Goal: Book appointment/travel/reservation

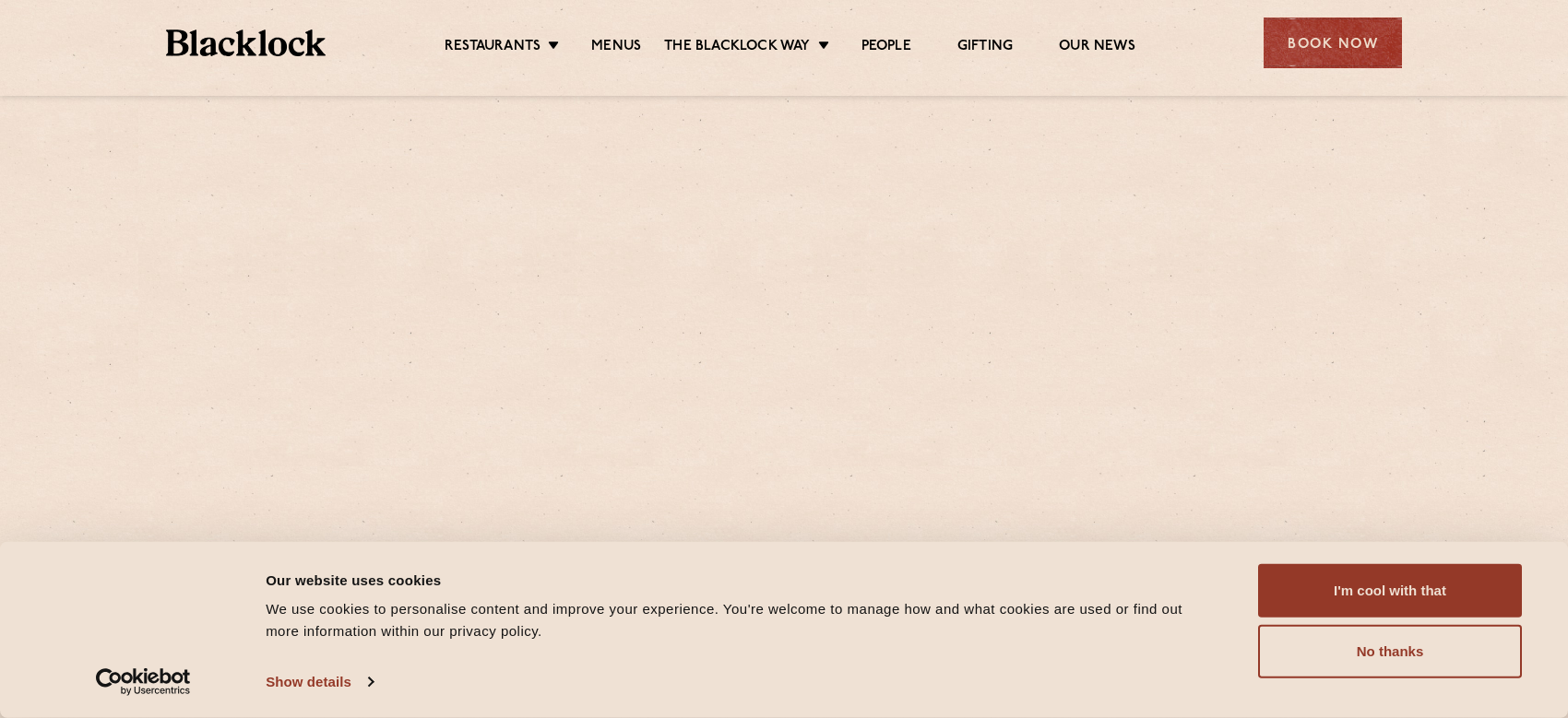
scroll to position [368, 0]
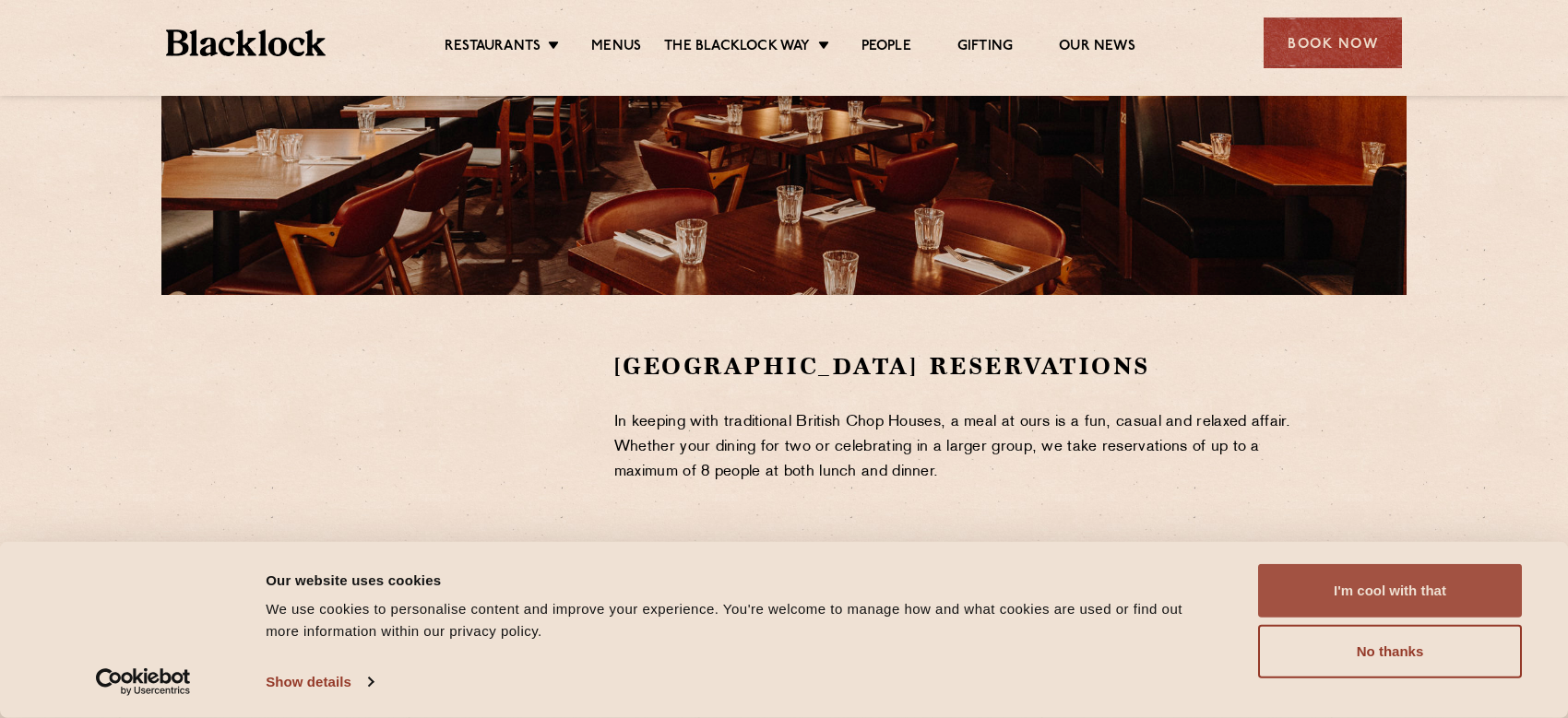
click at [1403, 594] on button "I'm cool with that" at bounding box center [1390, 591] width 264 height 54
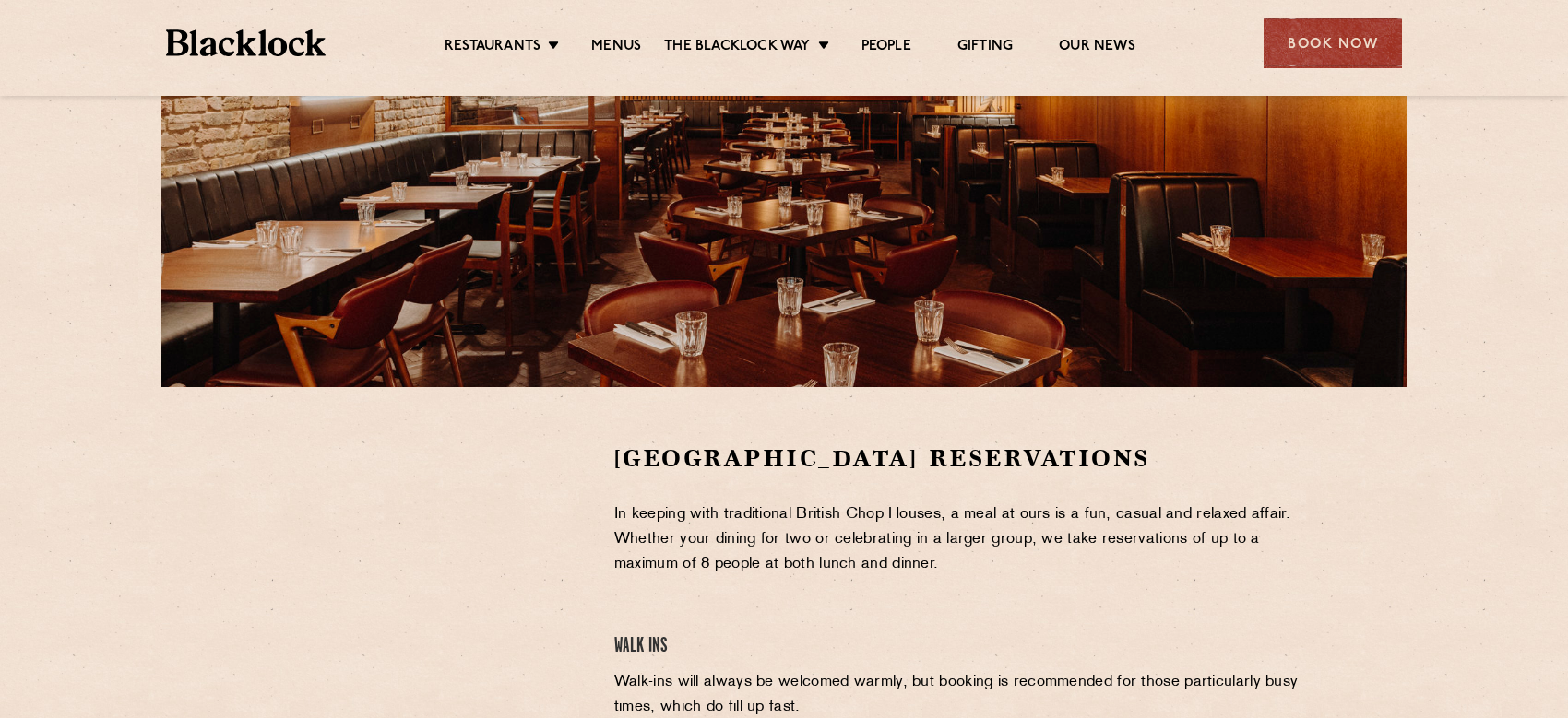
scroll to position [92, 0]
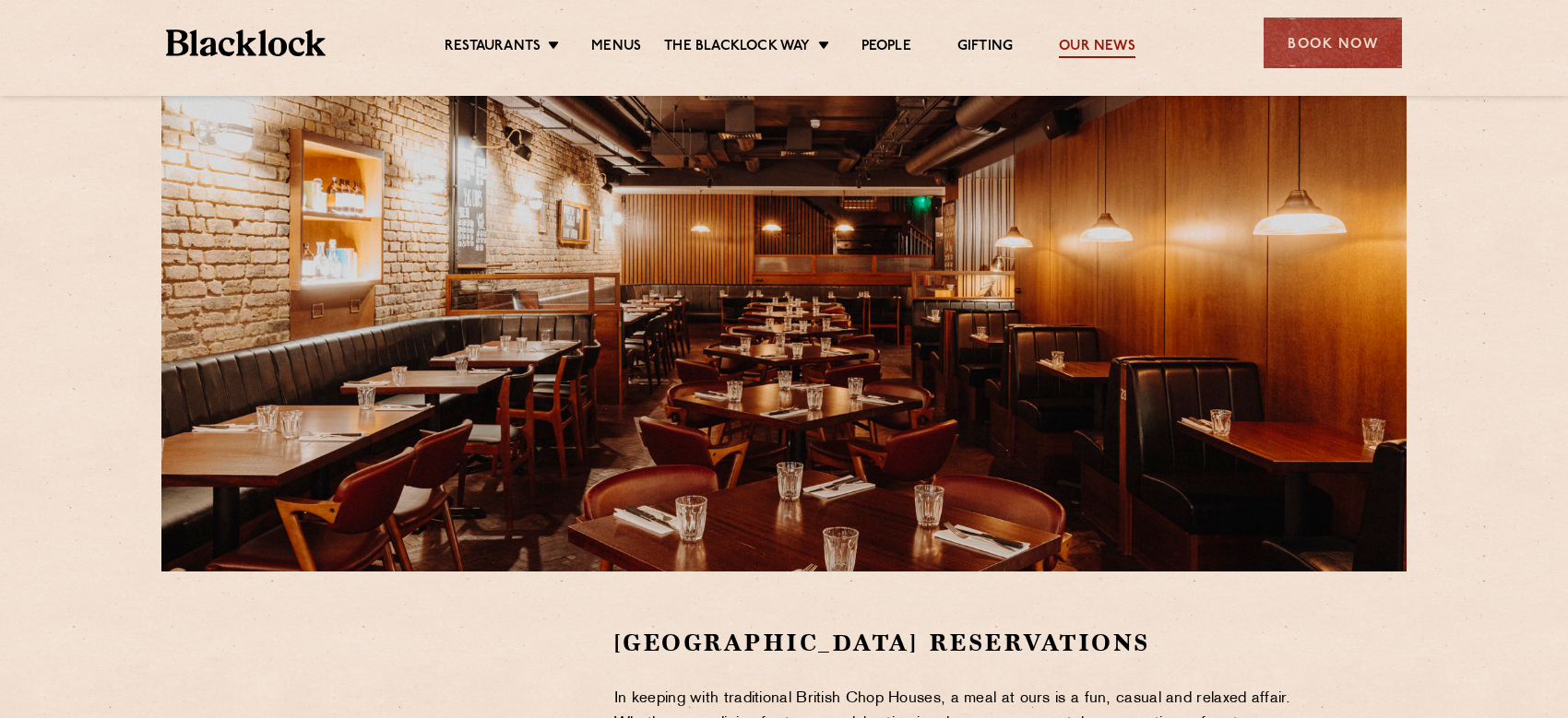
click at [1116, 43] on link "Our News" at bounding box center [1096, 48] width 77 height 20
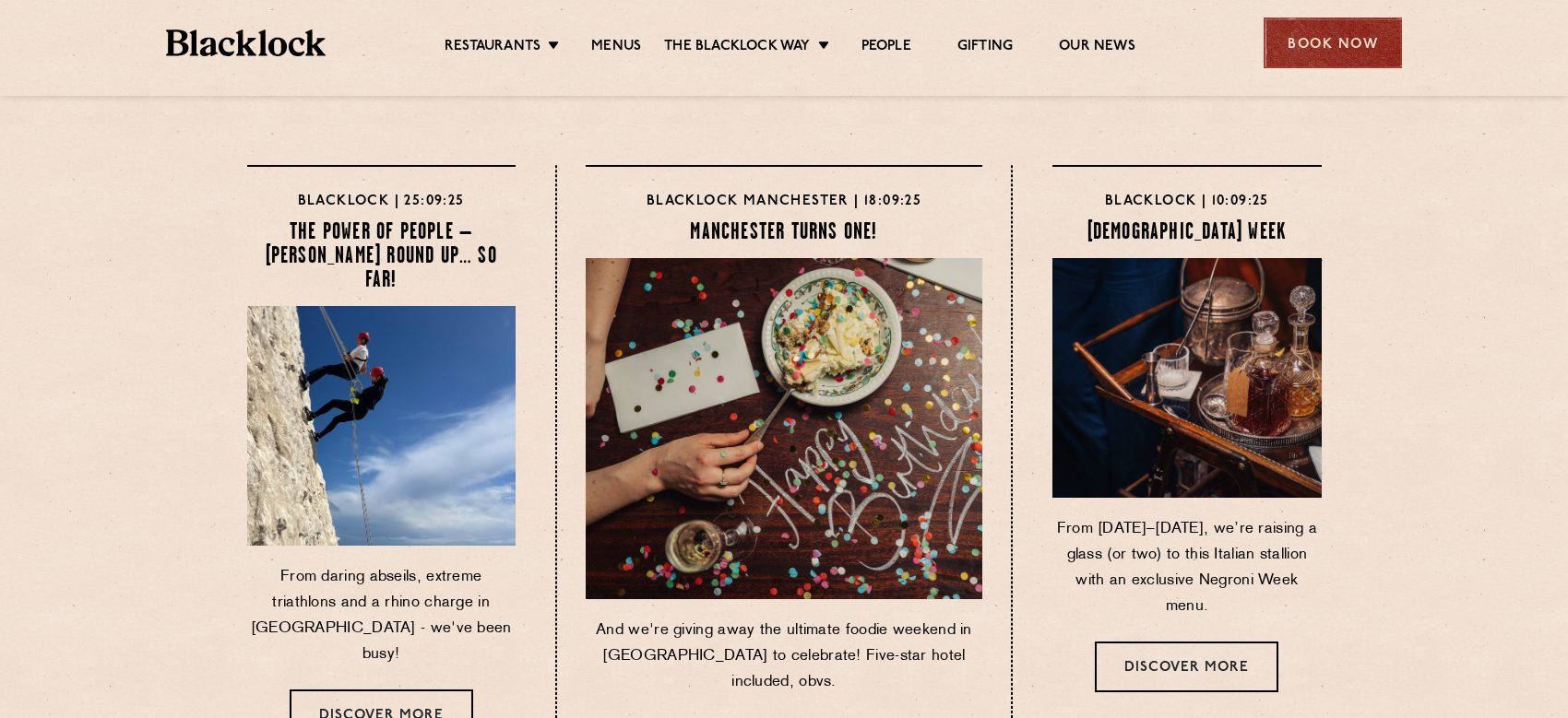
click at [1321, 49] on div "Book Now" at bounding box center [1333, 42] width 139 height 51
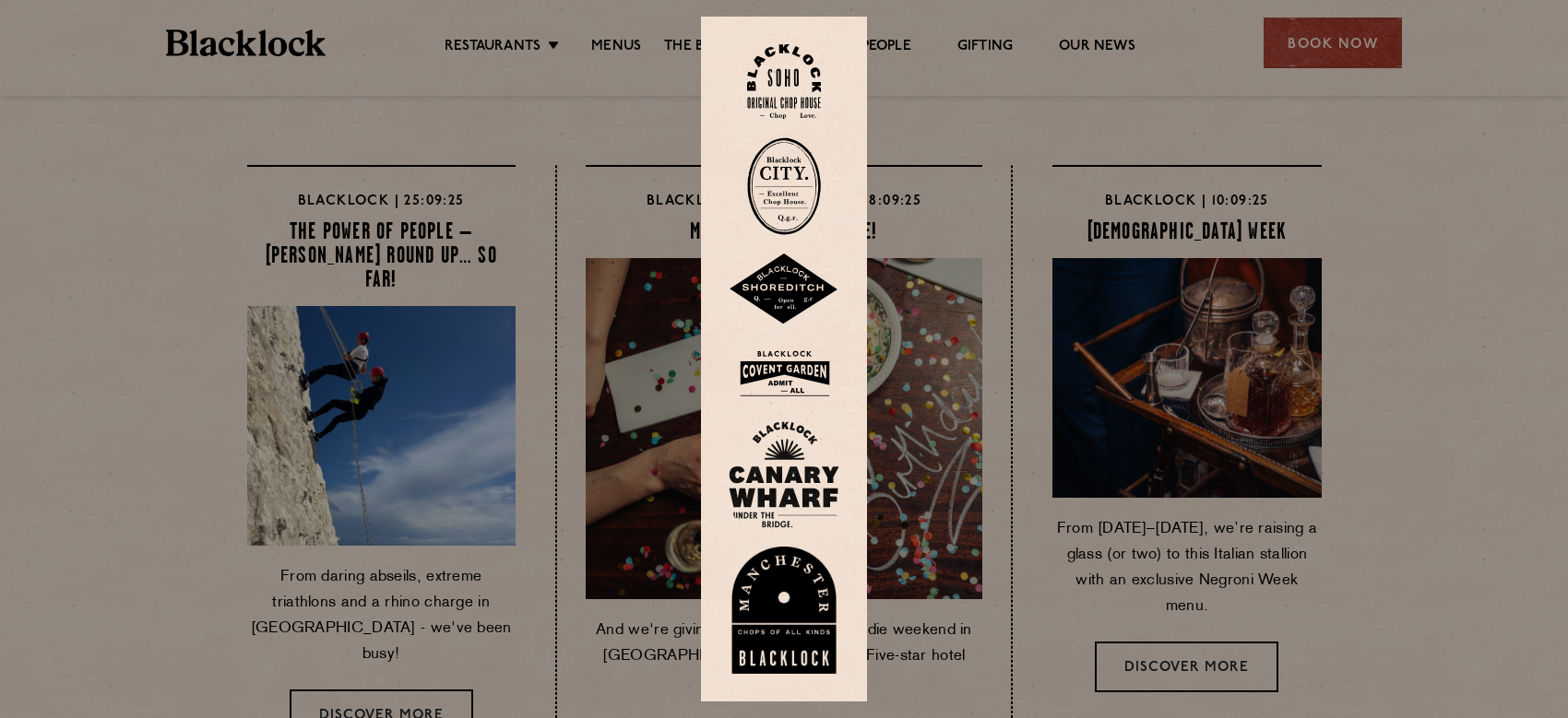
click at [801, 375] on img at bounding box center [784, 374] width 111 height 60
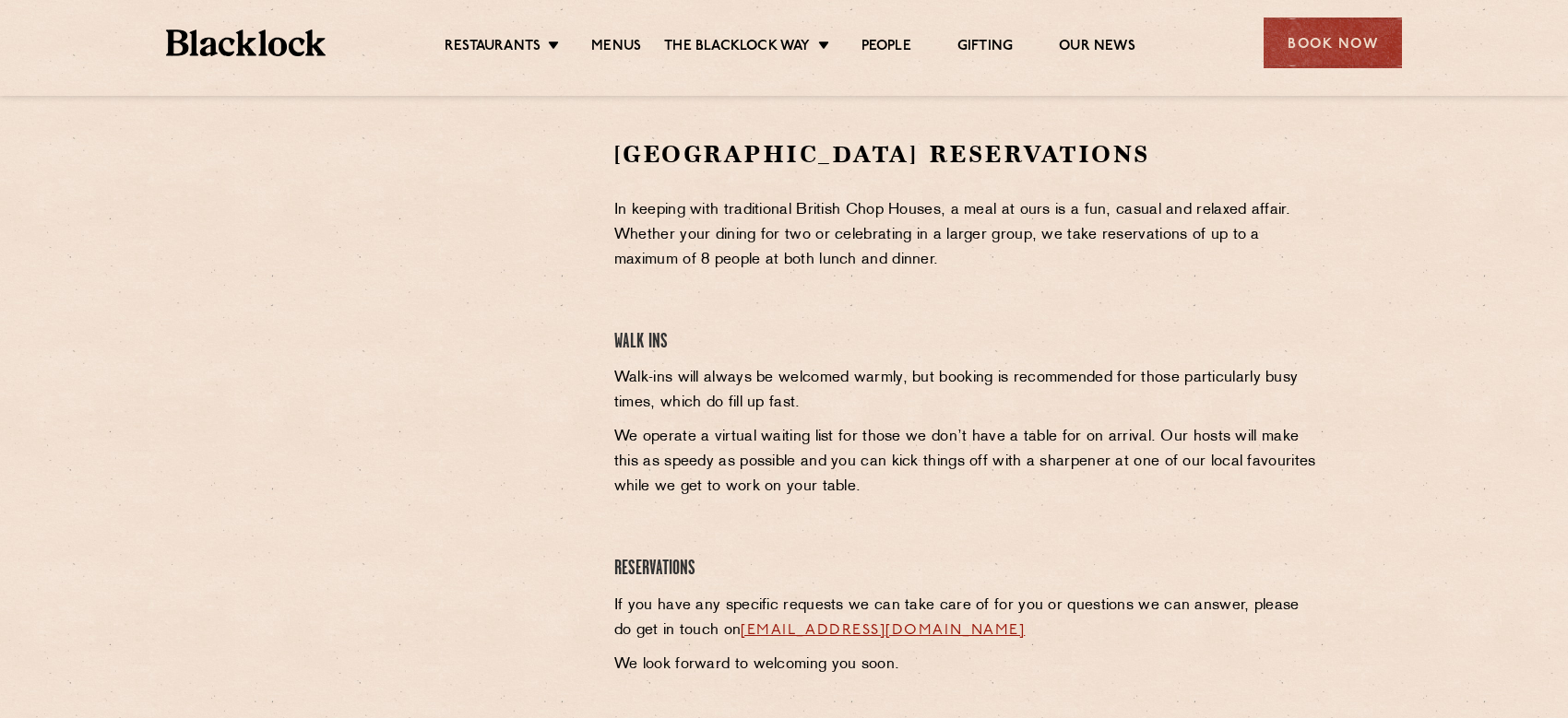
scroll to position [737, 0]
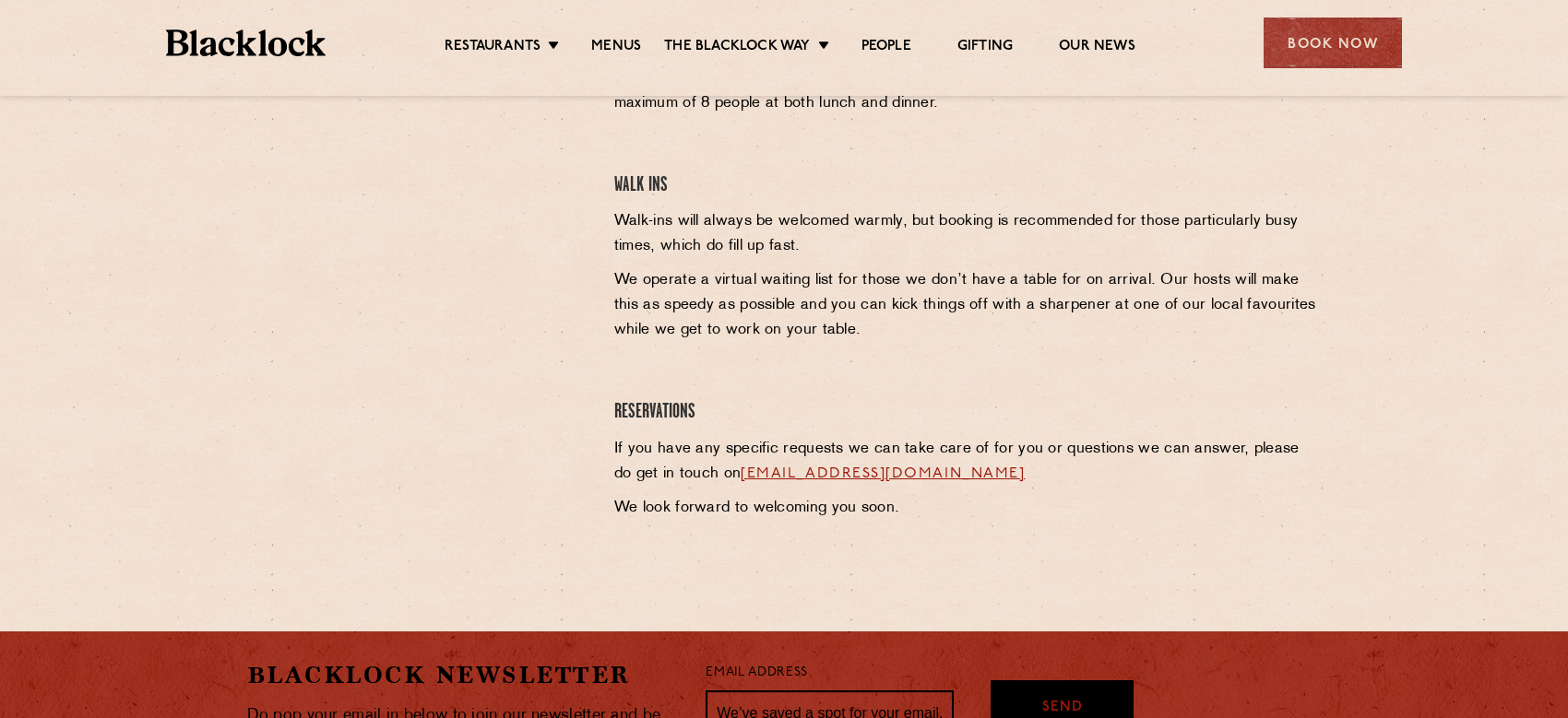
drag, startPoint x: 1029, startPoint y: 473, endPoint x: 723, endPoint y: 475, distance: 306.0
click at [723, 475] on p "If you have any specific requests we can take care of for you or questions we c…" at bounding box center [968, 461] width 707 height 50
copy link "[EMAIL_ADDRESS][DOMAIN_NAME]"
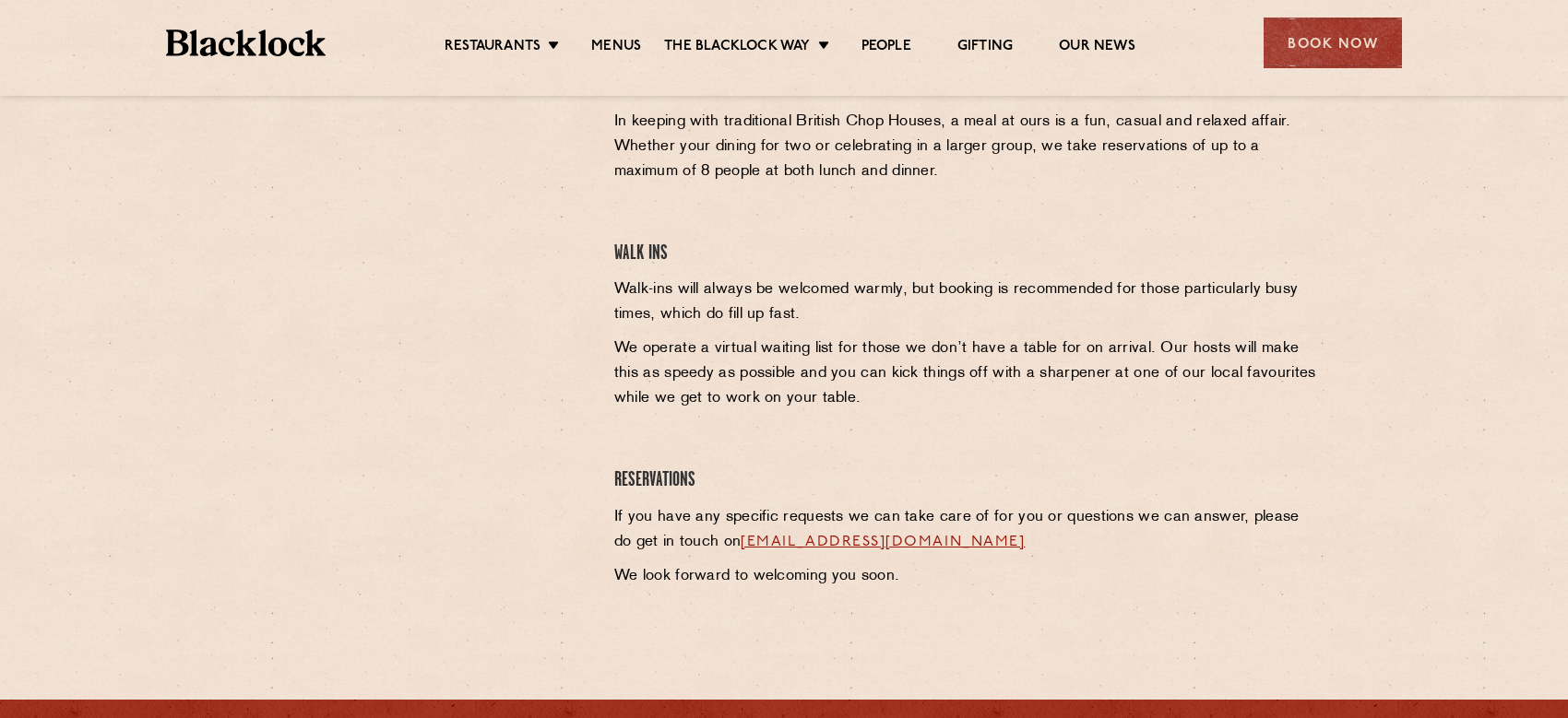
scroll to position [368, 0]
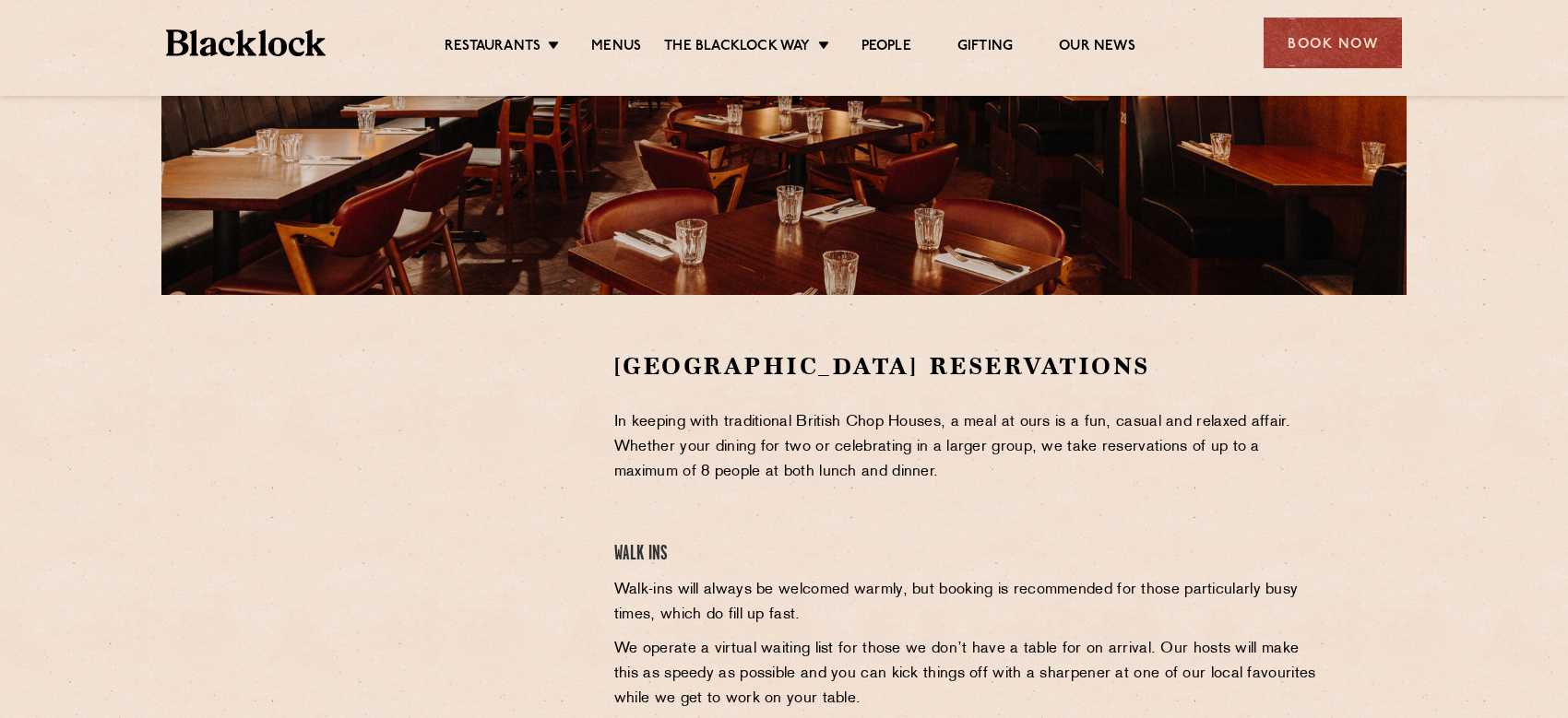
drag, startPoint x: 552, startPoint y: 470, endPoint x: 538, endPoint y: 451, distance: 23.6
click at [552, 470] on div at bounding box center [417, 489] width 340 height 278
click at [578, 537] on div at bounding box center [417, 489] width 340 height 278
click at [544, 542] on div at bounding box center [417, 489] width 340 height 278
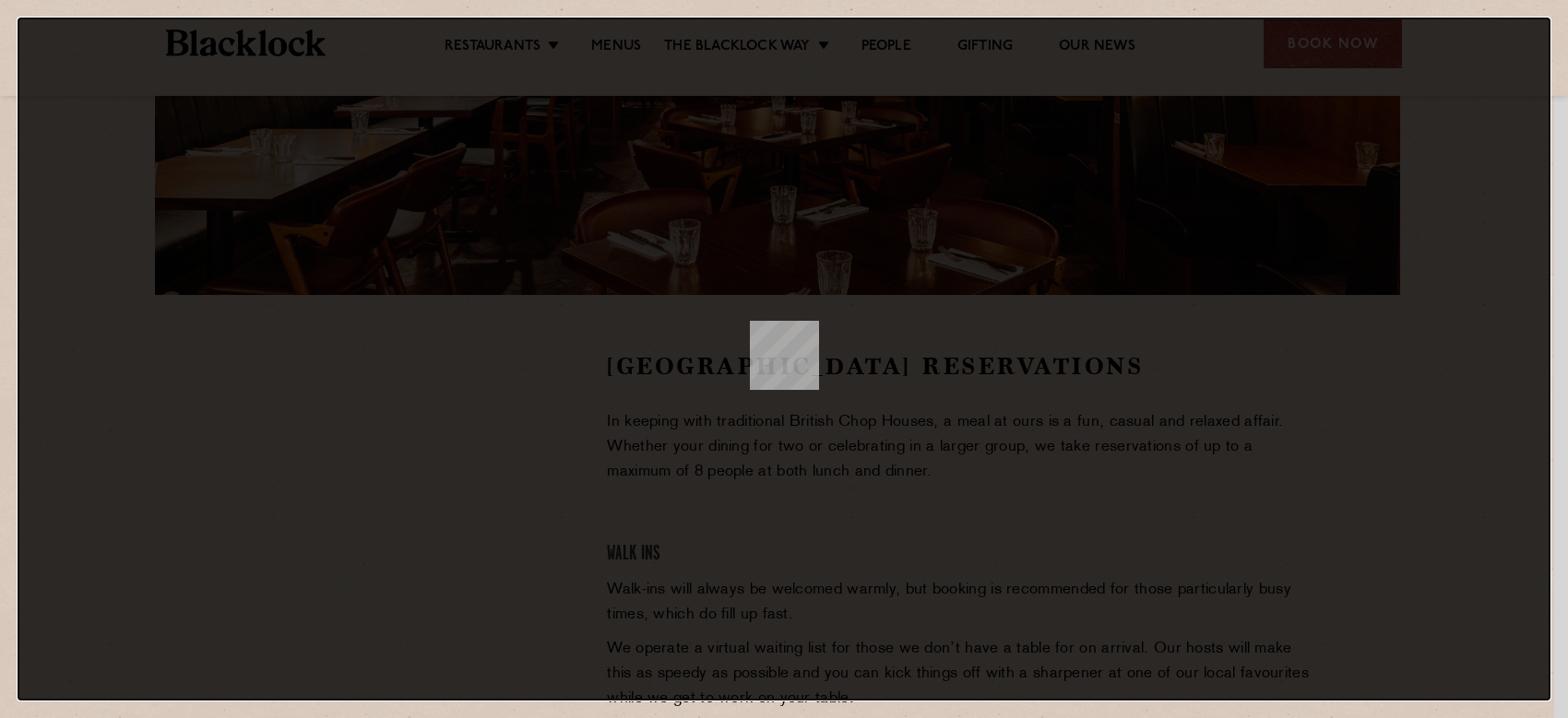
scroll to position [0, 0]
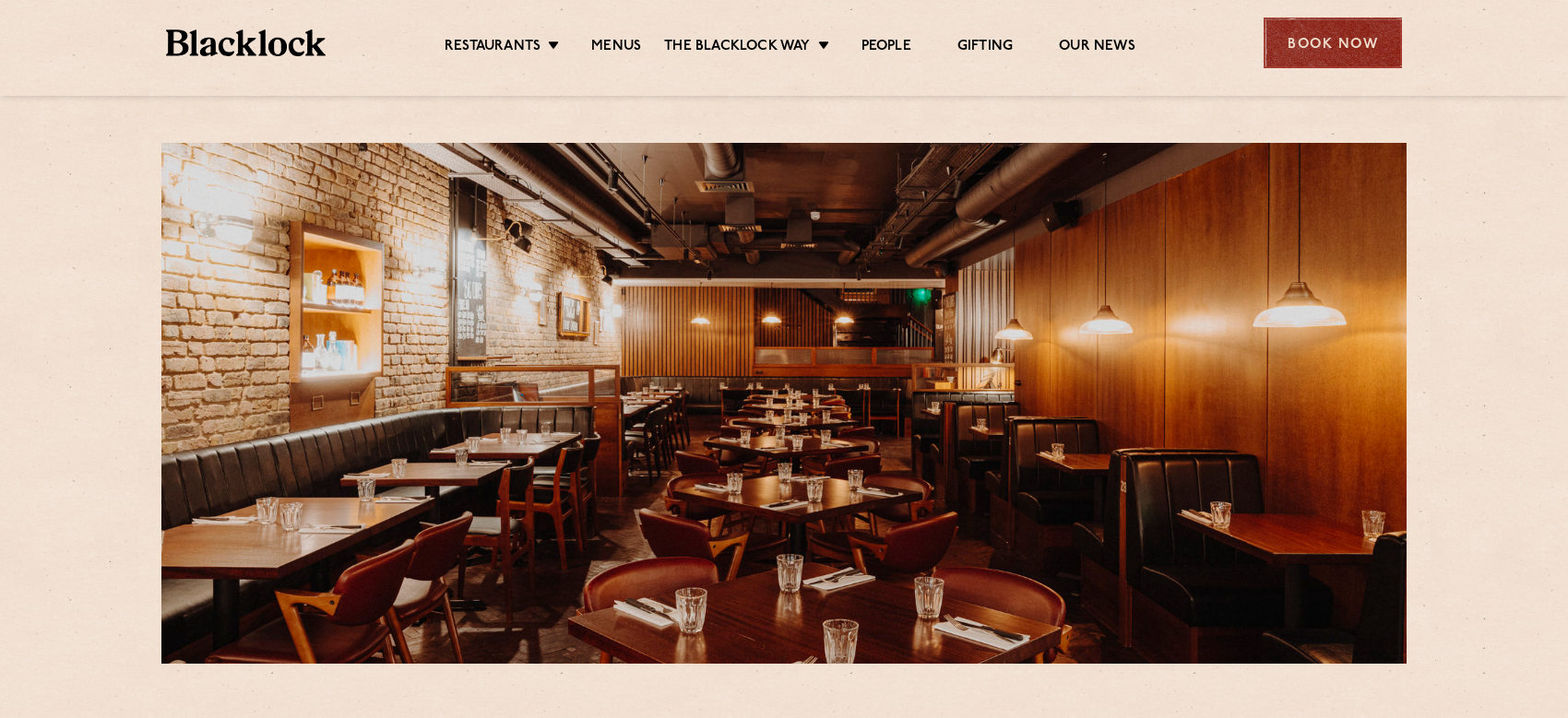
click at [1291, 43] on div "Book Now" at bounding box center [1333, 42] width 139 height 51
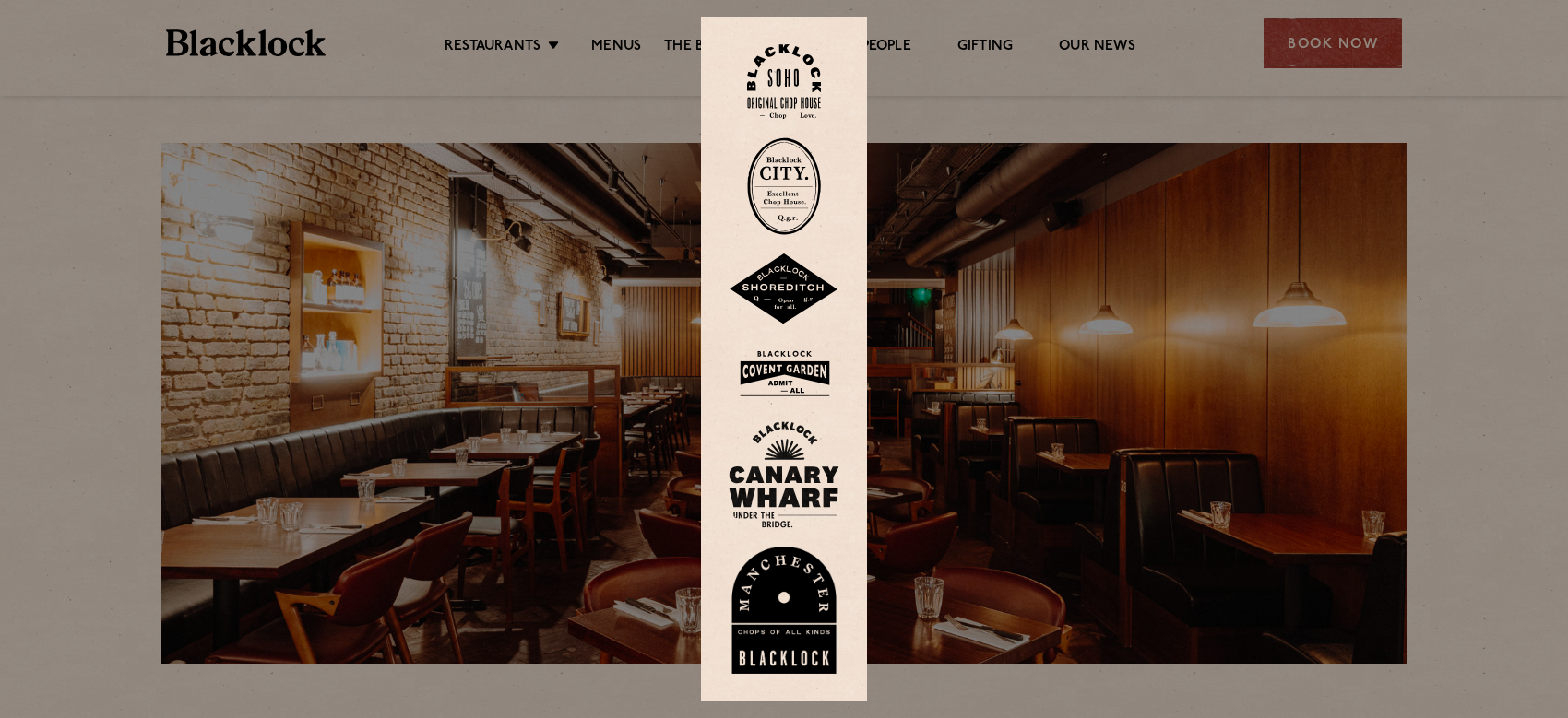
click at [802, 382] on img at bounding box center [784, 374] width 111 height 60
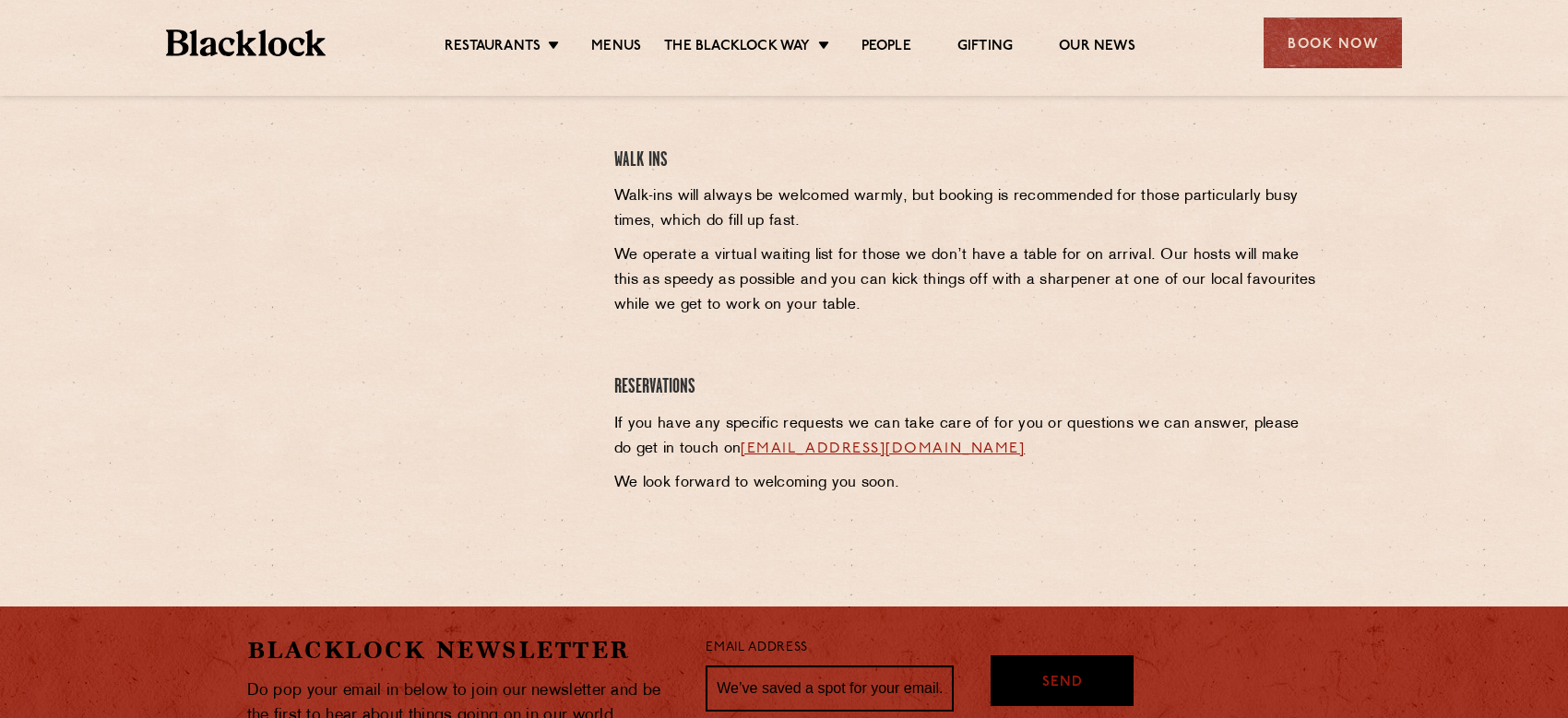
scroll to position [774, 0]
